Goal: Find specific page/section: Find specific page/section

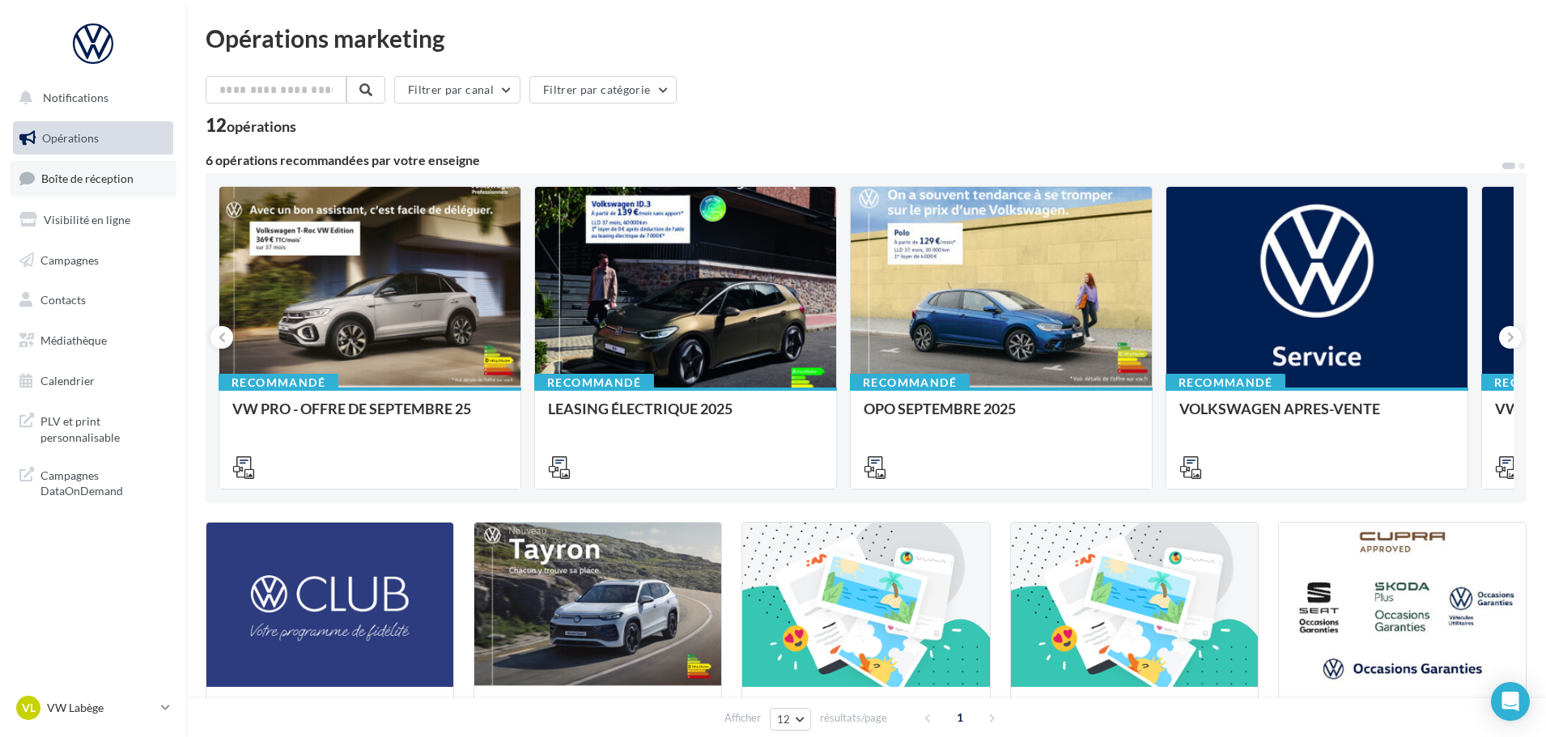
click at [87, 179] on span "Boîte de réception" at bounding box center [87, 179] width 92 height 14
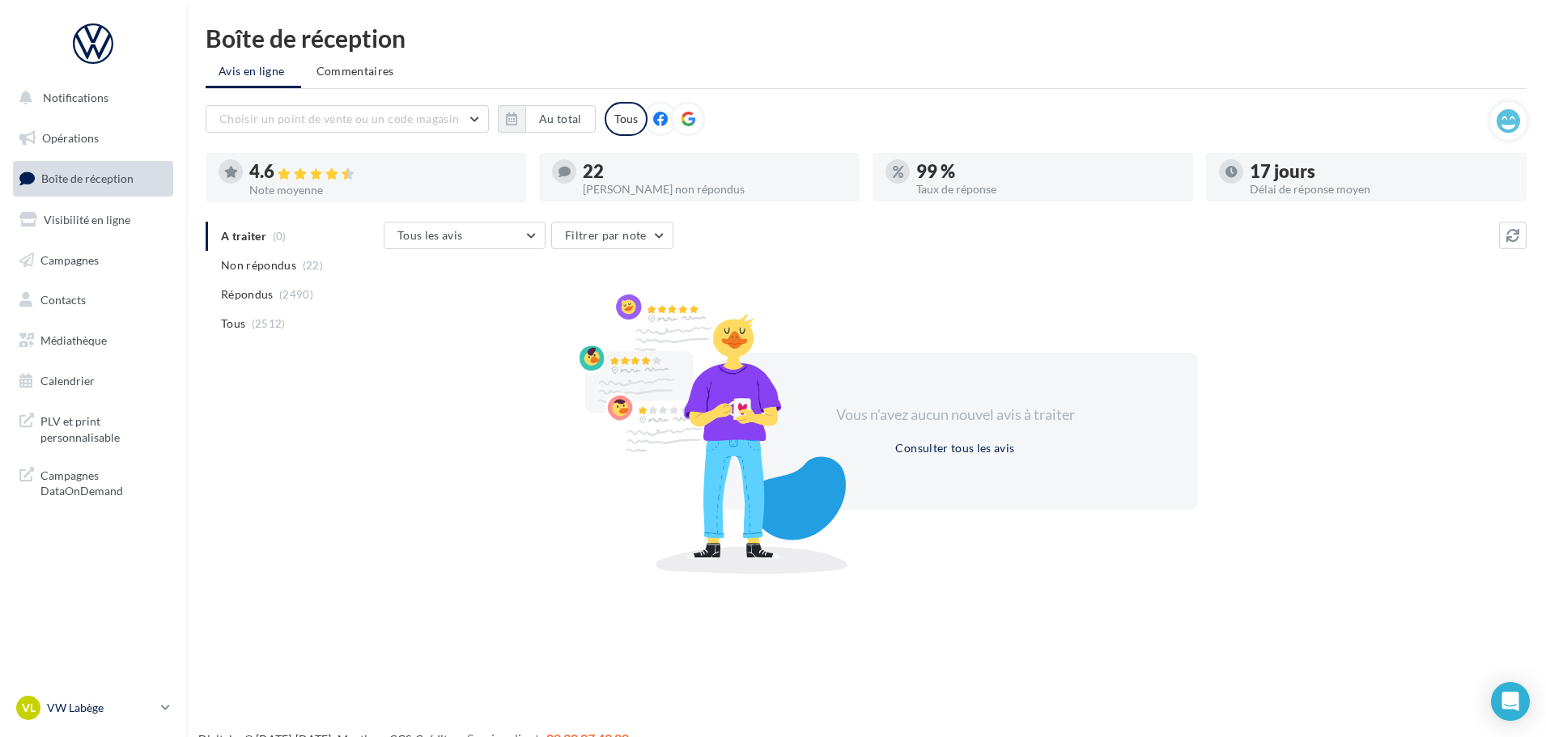
click at [105, 715] on p "VW Labège" at bounding box center [101, 708] width 108 height 16
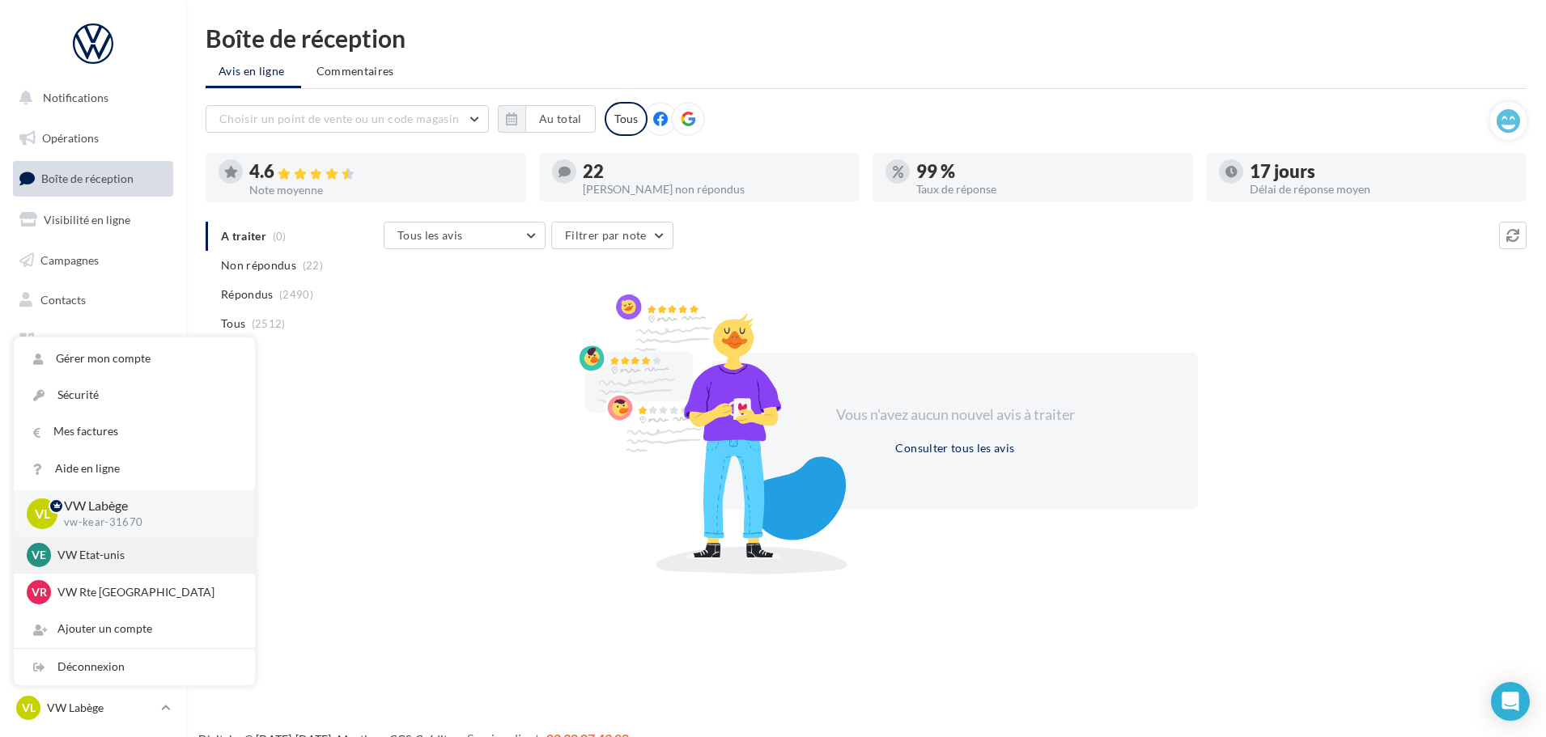
click at [100, 553] on p "VW Etat-unis" at bounding box center [146, 555] width 178 height 16
